Goal: Participate in discussion: Engage in conversation with other users on a specific topic

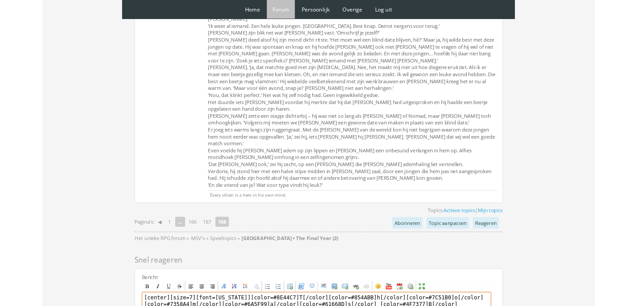
scroll to position [2340, 0]
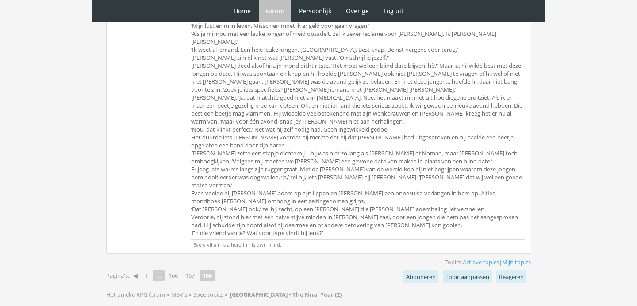
scroll to position [2327, 0]
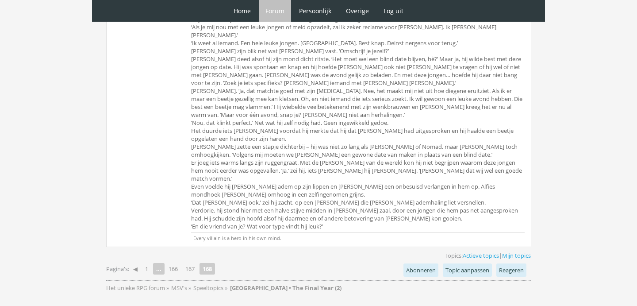
type textarea "[center][size=7][font=Georgia][color=#8E44C7]T[/color][color=#854ABB]h[/color][…"
click at [192, 262] on link "167" at bounding box center [190, 268] width 16 height 12
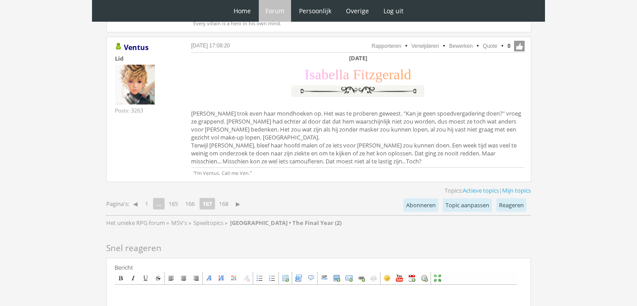
scroll to position [2612, 0]
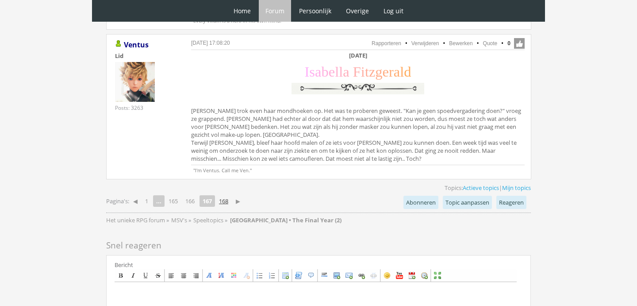
click at [228, 195] on link "168" at bounding box center [223, 201] width 16 height 12
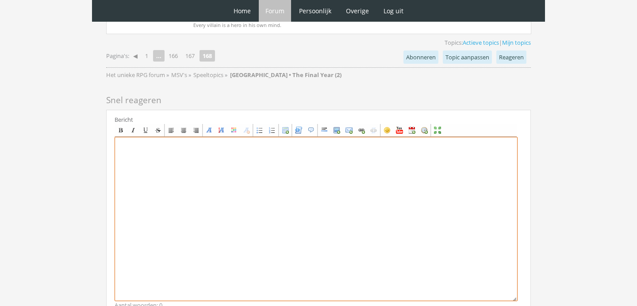
scroll to position [2498, 0]
click at [255, 158] on textarea at bounding box center [316, 219] width 403 height 164
paste textarea "[center][size=7][font=[US_STATE]][color=#8E44C7]T[/color][color=#854ABB]h[/colo…"
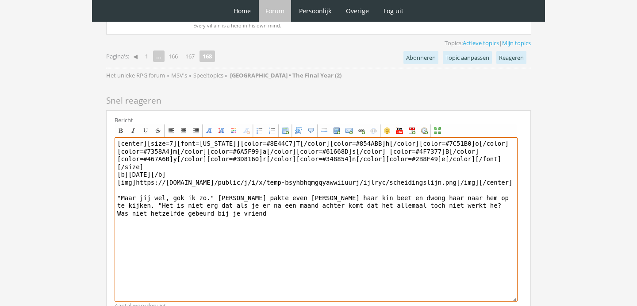
drag, startPoint x: 228, startPoint y: 142, endPoint x: 498, endPoint y: 124, distance: 270.4
click at [498, 137] on textarea "[center][size=7][font=[US_STATE]][color=#8E44C7]T[/color][color=#854ABB]h[/colo…" at bounding box center [316, 219] width 403 height 164
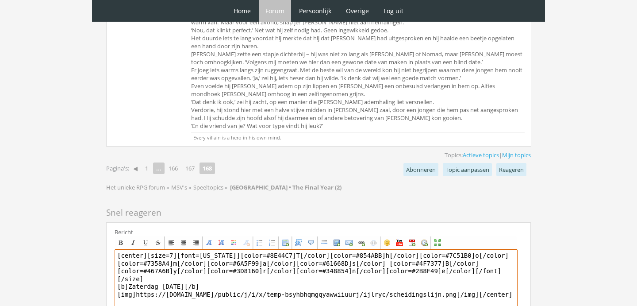
scroll to position [2388, 0]
type textarea "[center][size=7][font=[US_STATE]][color=#8E44C7]T[/color][color=#854ABB]h[/colo…"
